Goal: Information Seeking & Learning: Learn about a topic

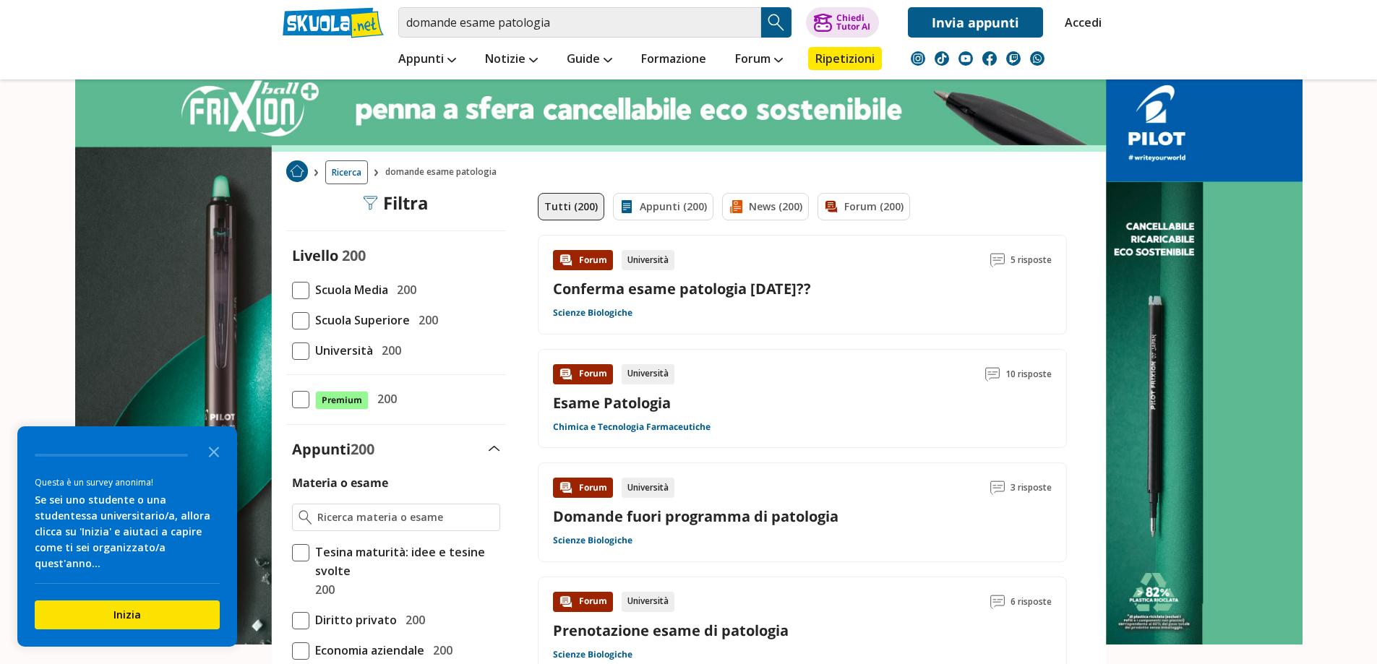
click at [596, 427] on link "Chimica e Tecnologia Farmaceutiche" at bounding box center [632, 427] width 158 height 12
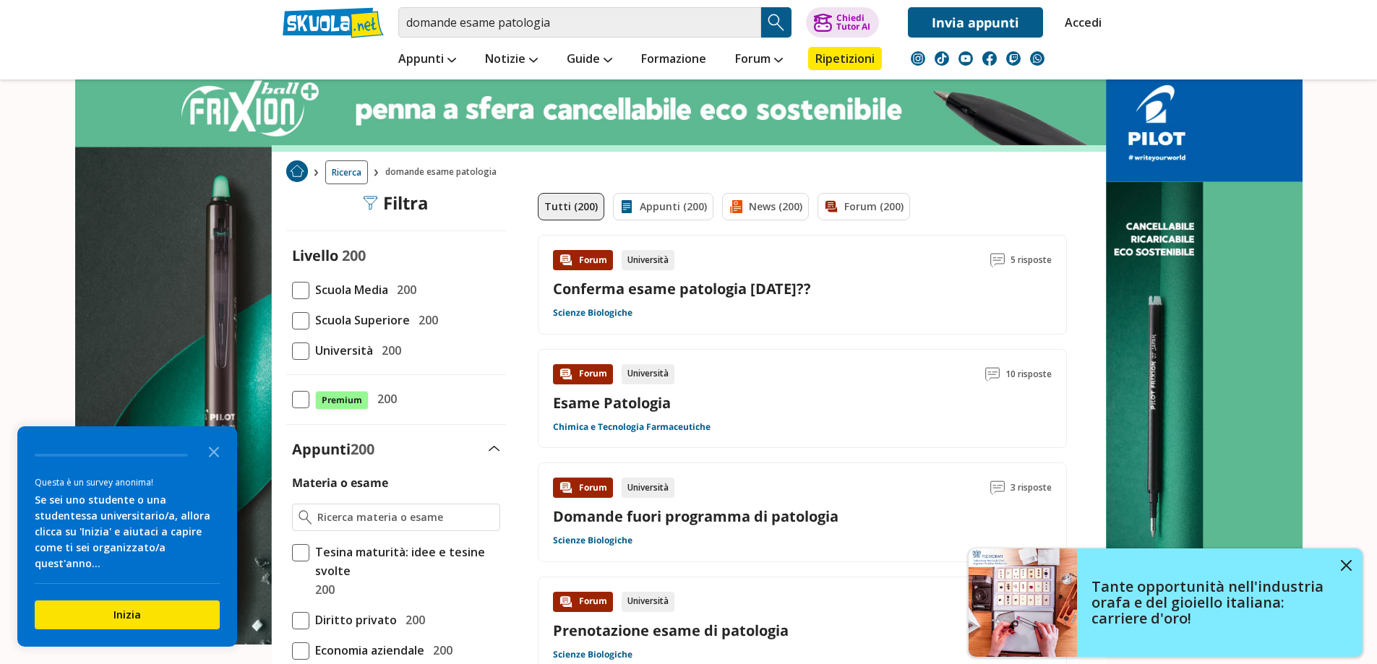
click at [779, 20] on img "Search Button" at bounding box center [777, 23] width 22 height 22
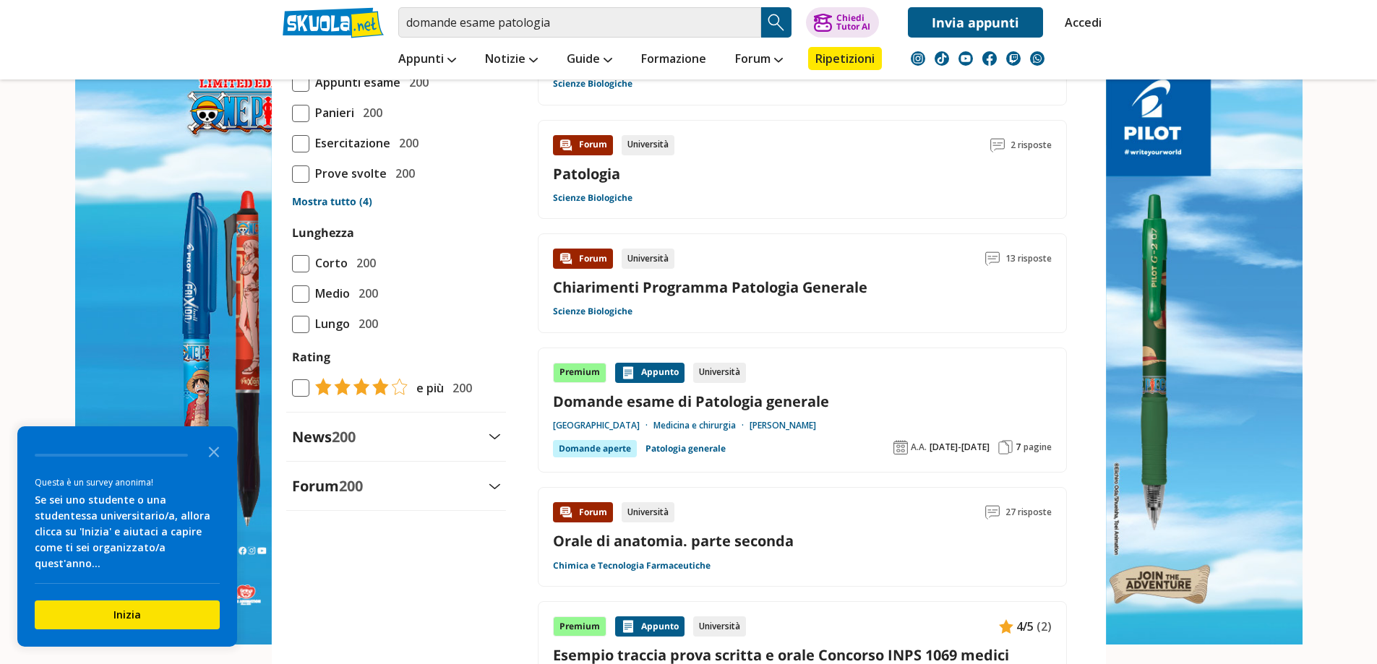
scroll to position [1373, 0]
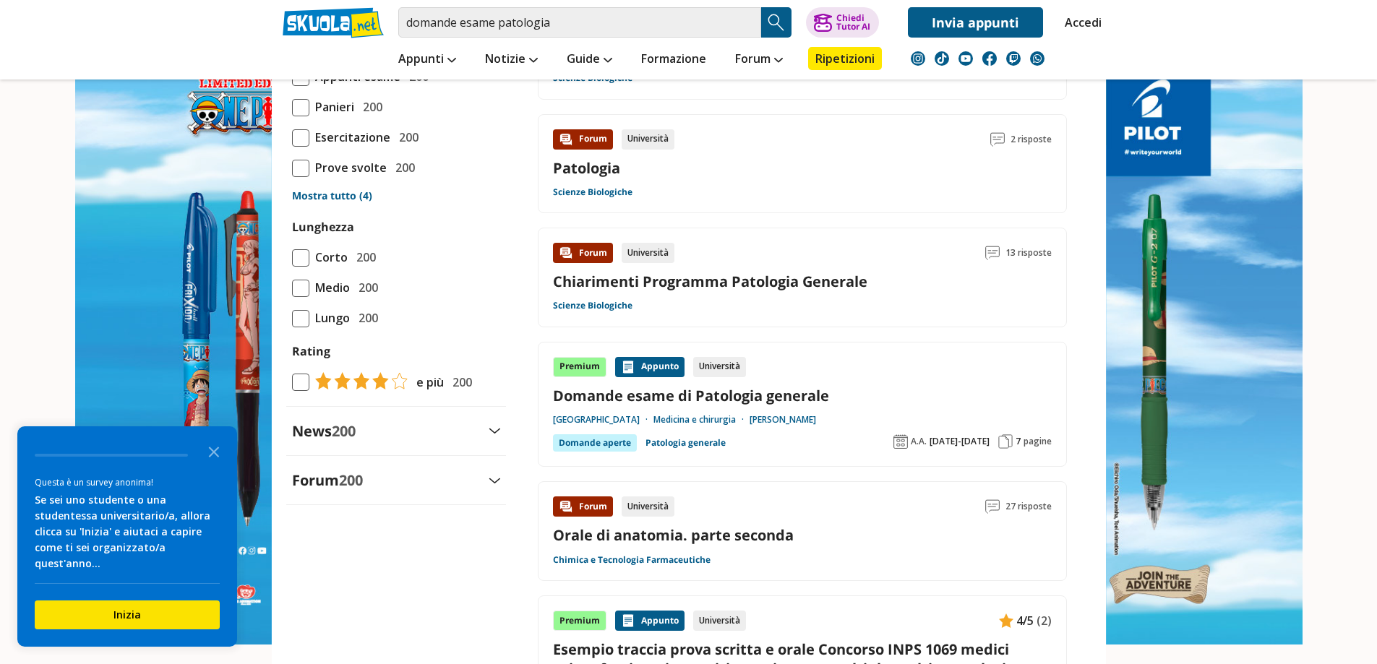
click at [599, 442] on div "Domande aperte" at bounding box center [595, 442] width 84 height 17
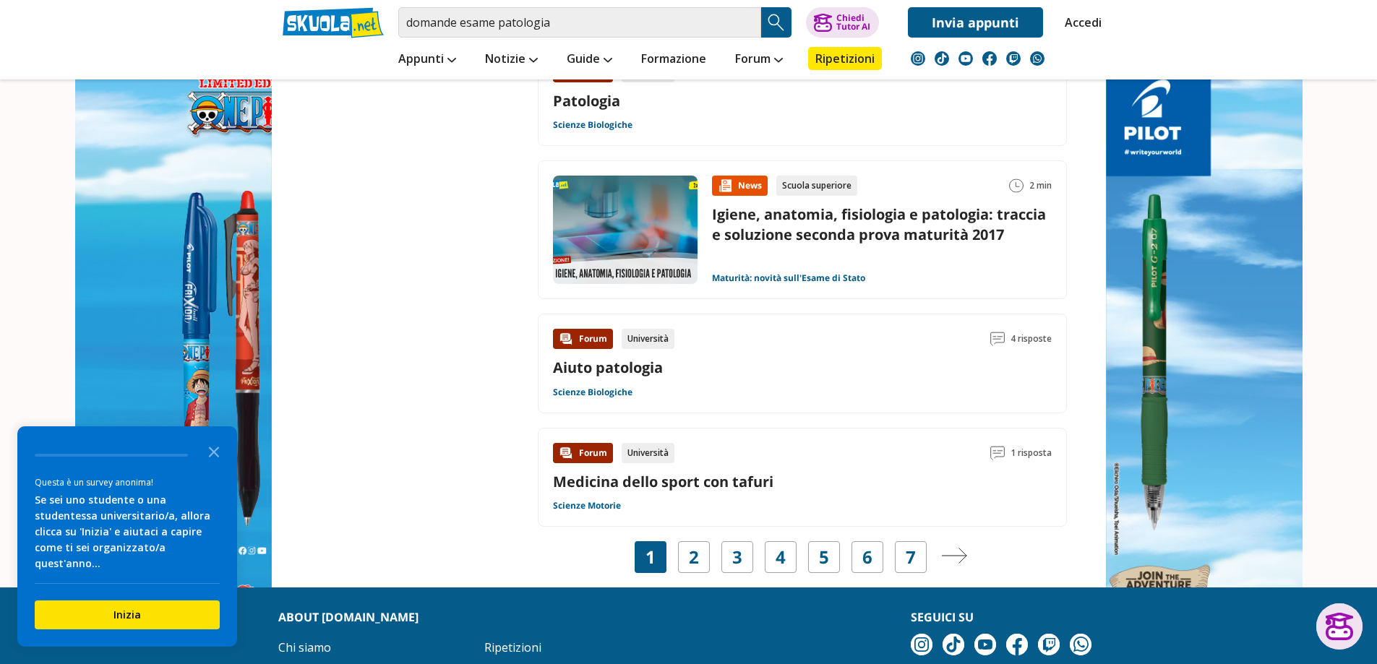
scroll to position [2169, 0]
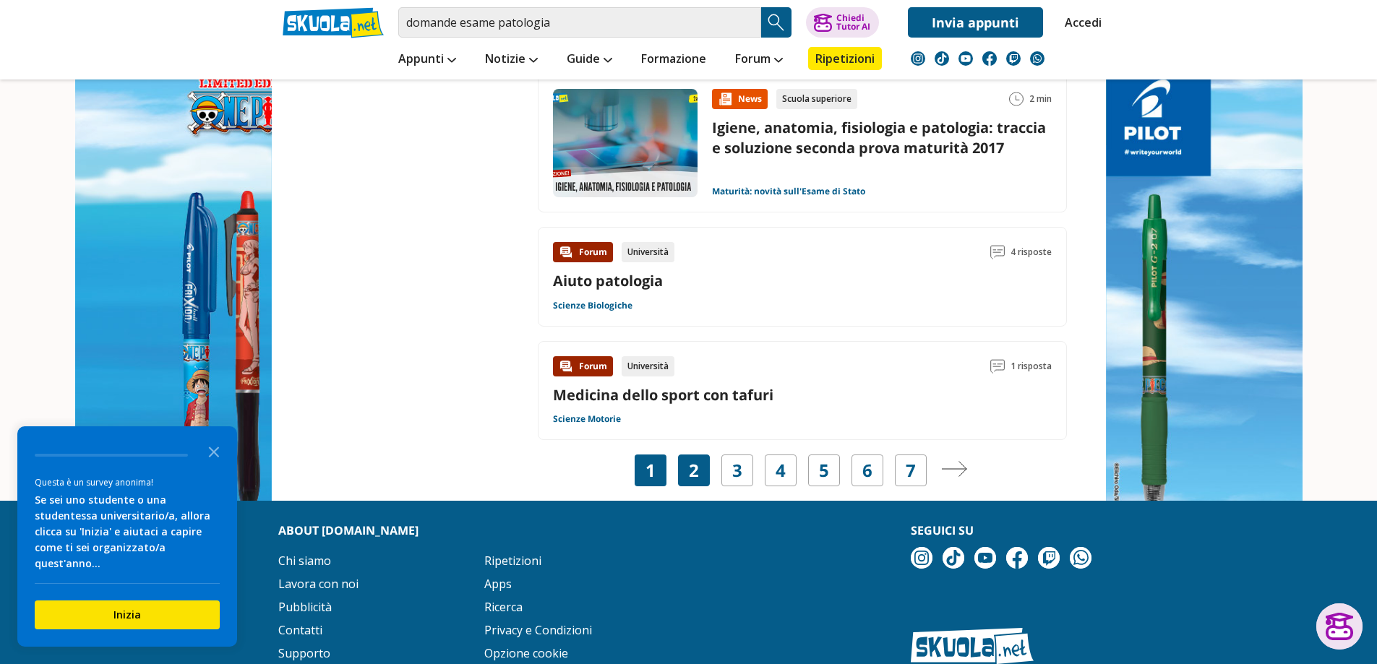
click at [697, 471] on link "2" at bounding box center [694, 470] width 10 height 20
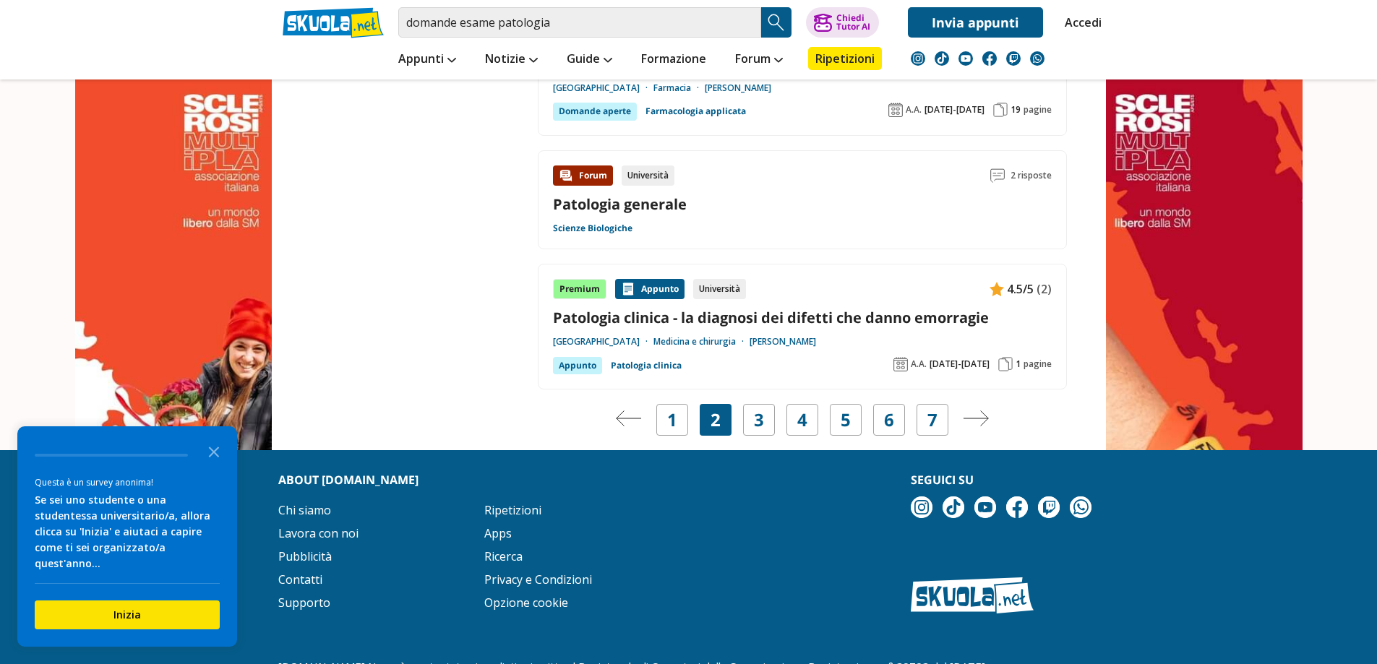
scroll to position [2313, 0]
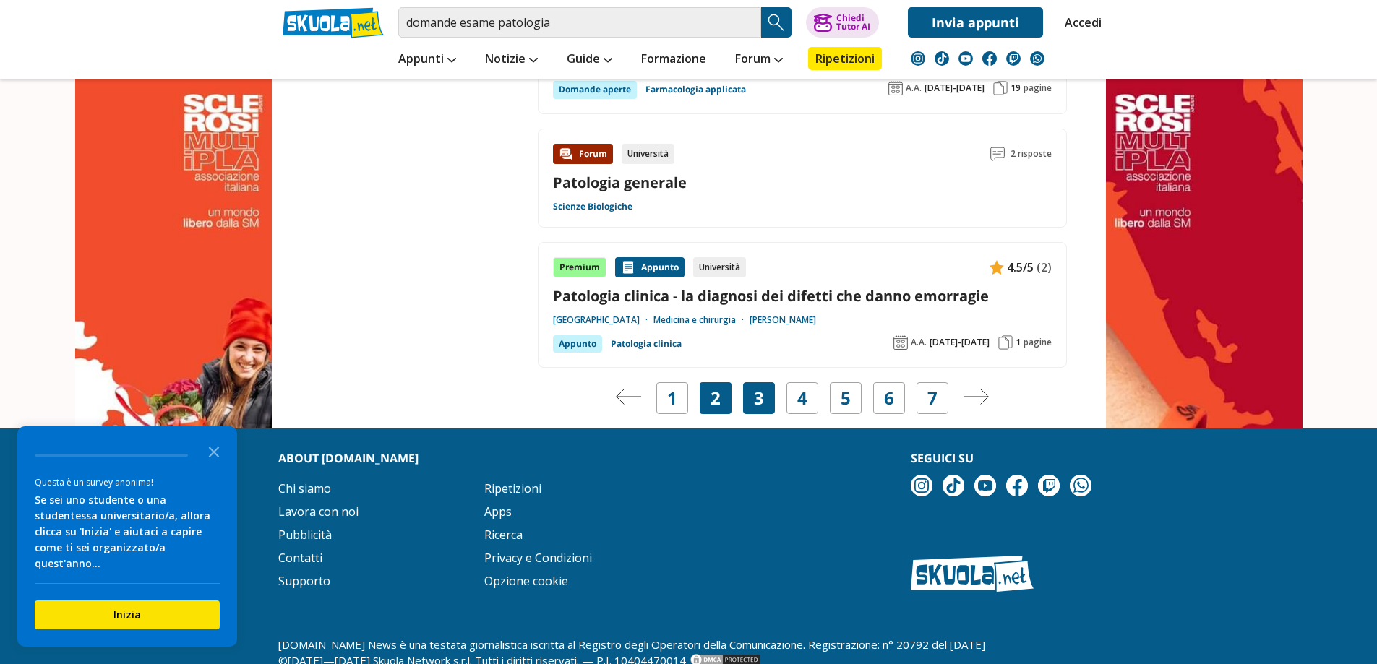
click at [764, 401] on div "3" at bounding box center [759, 398] width 32 height 32
click at [755, 400] on link "3" at bounding box center [759, 398] width 10 height 20
click at [808, 401] on div "4" at bounding box center [803, 398] width 32 height 32
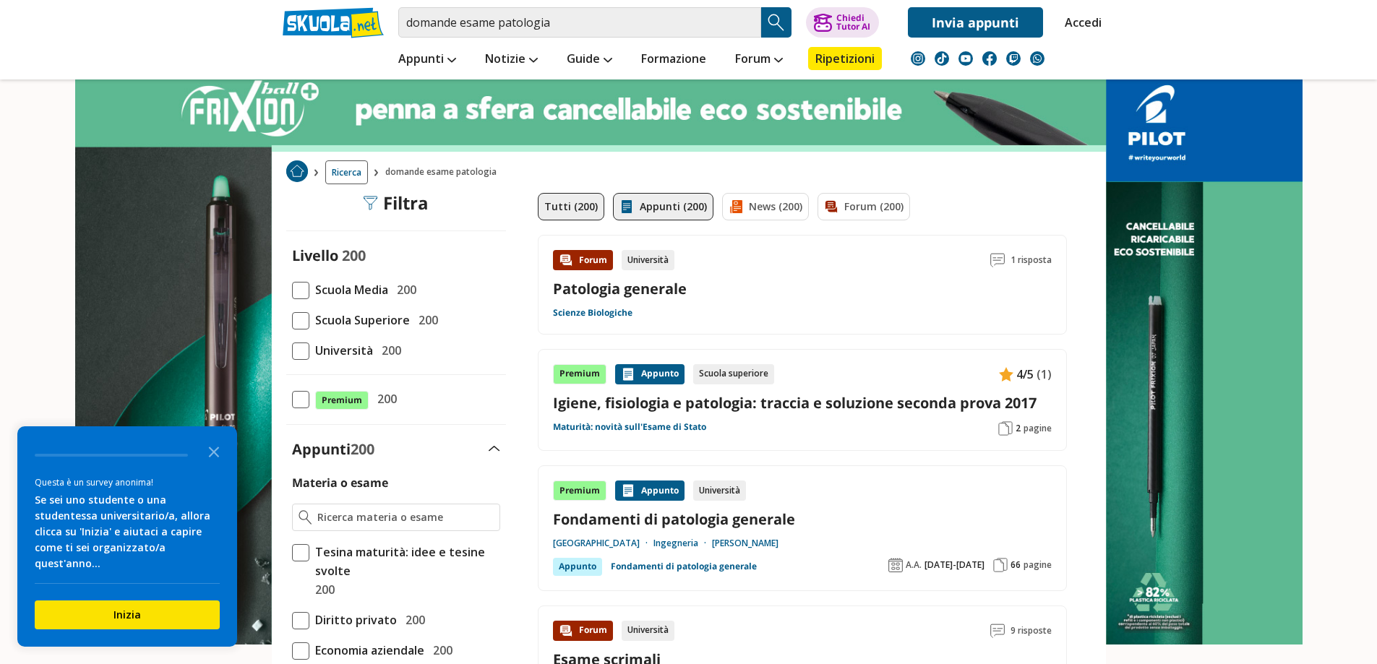
click at [665, 207] on link "Appunti (200)" at bounding box center [663, 206] width 100 height 27
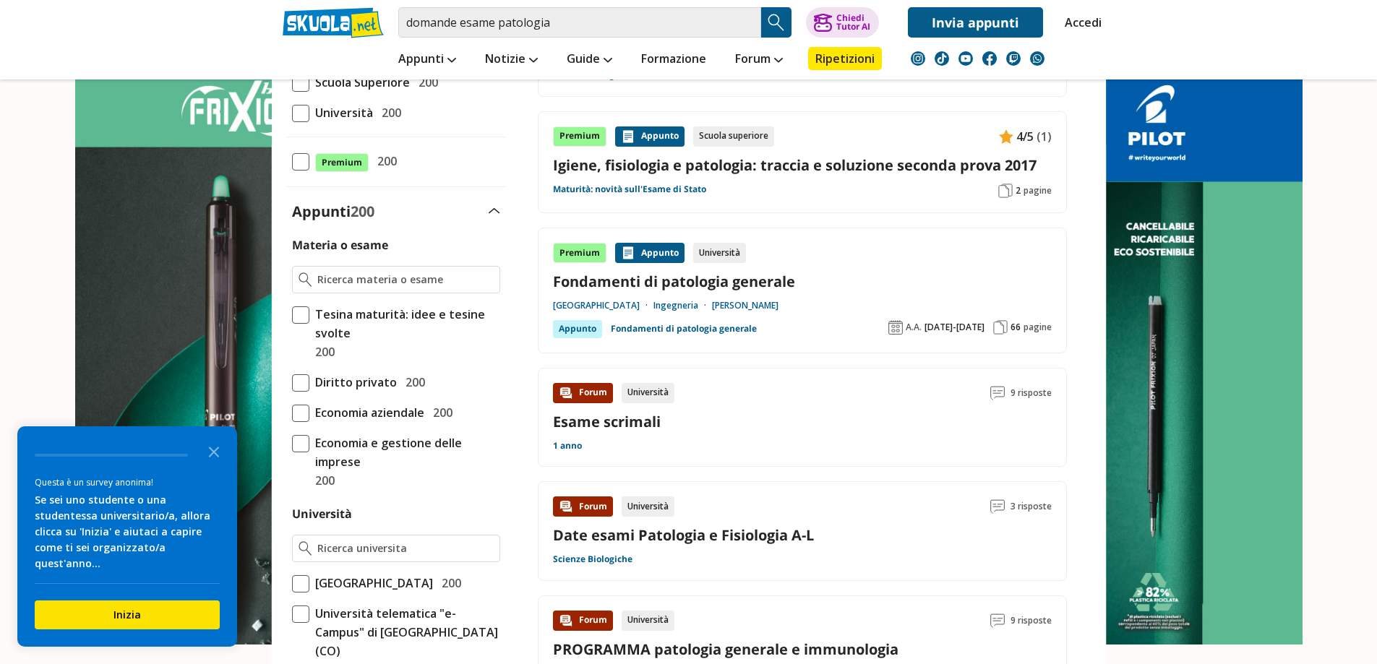
scroll to position [361, 0]
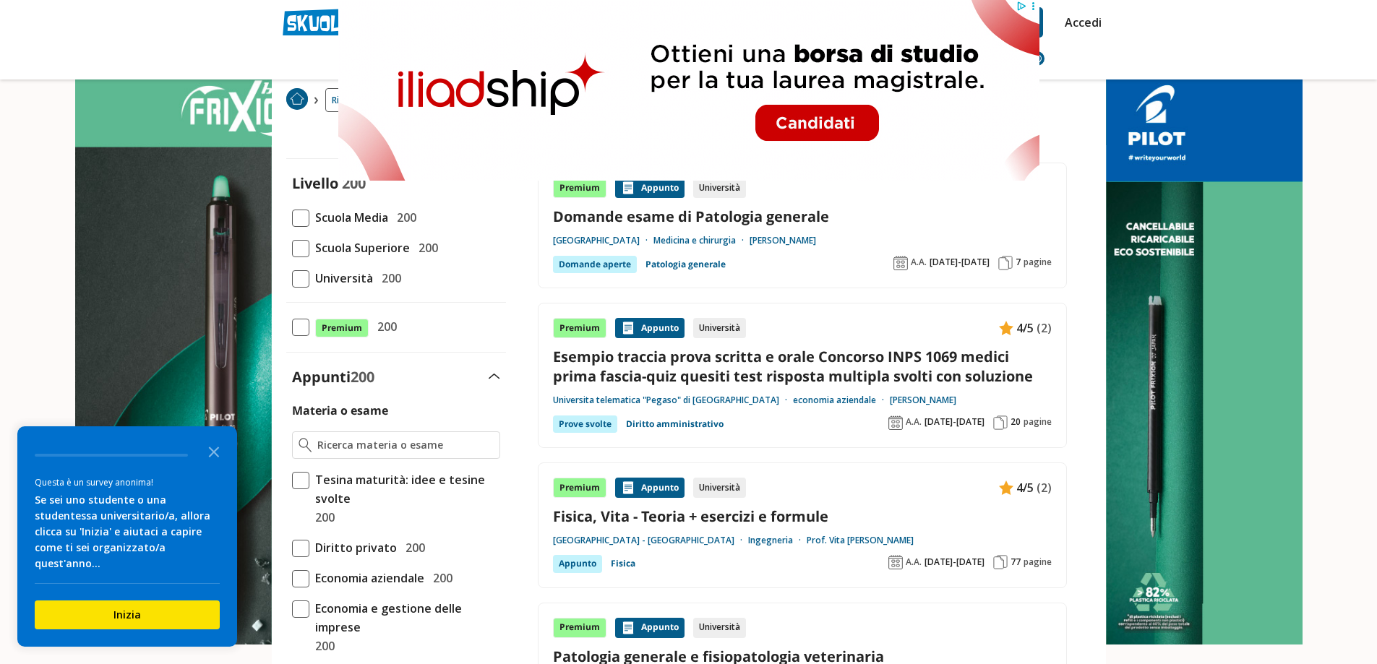
click at [622, 215] on link "Domande esame di Patologia generale" at bounding box center [802, 217] width 499 height 20
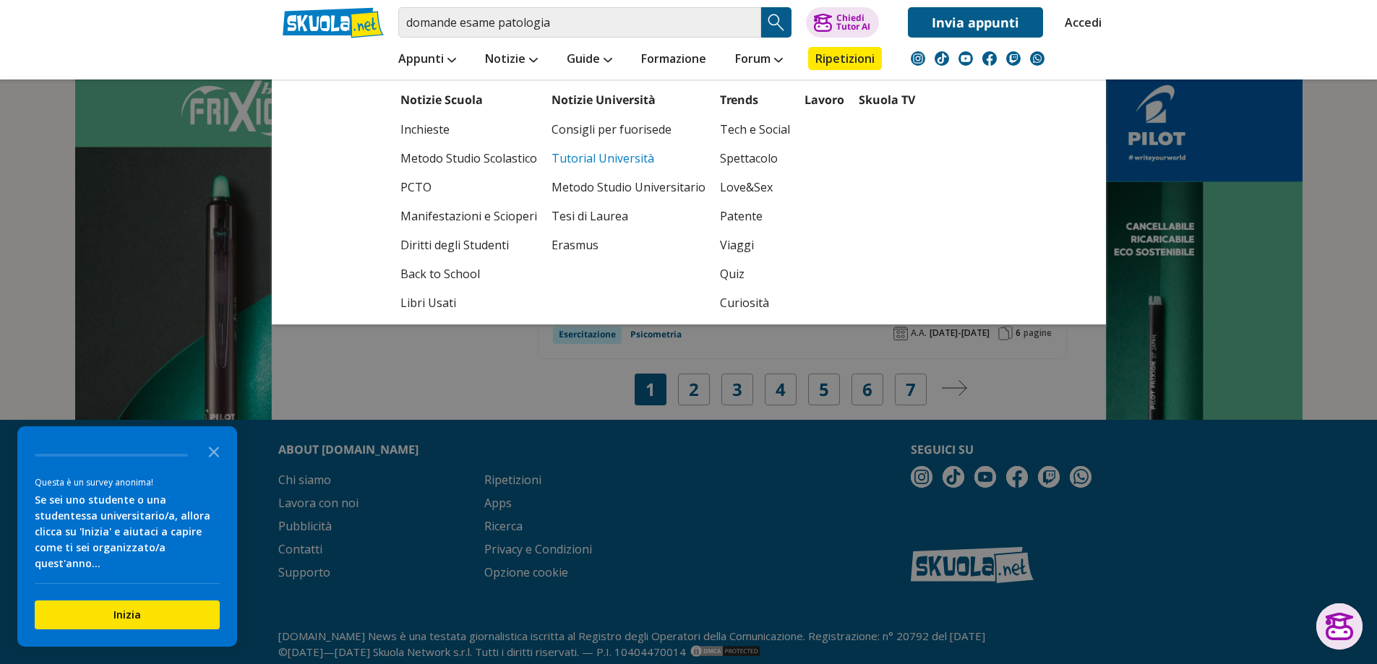
scroll to position [2675, 0]
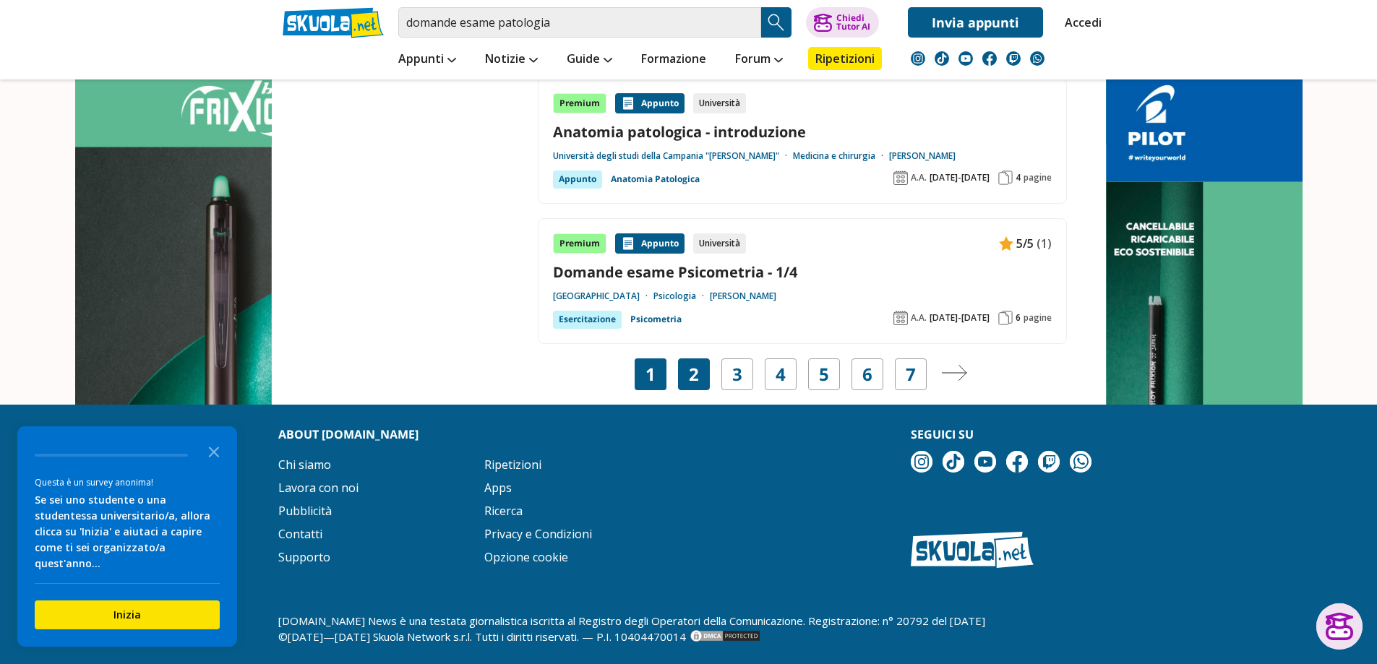
click at [695, 379] on link "2" at bounding box center [694, 374] width 10 height 20
